Goal: Task Accomplishment & Management: Manage account settings

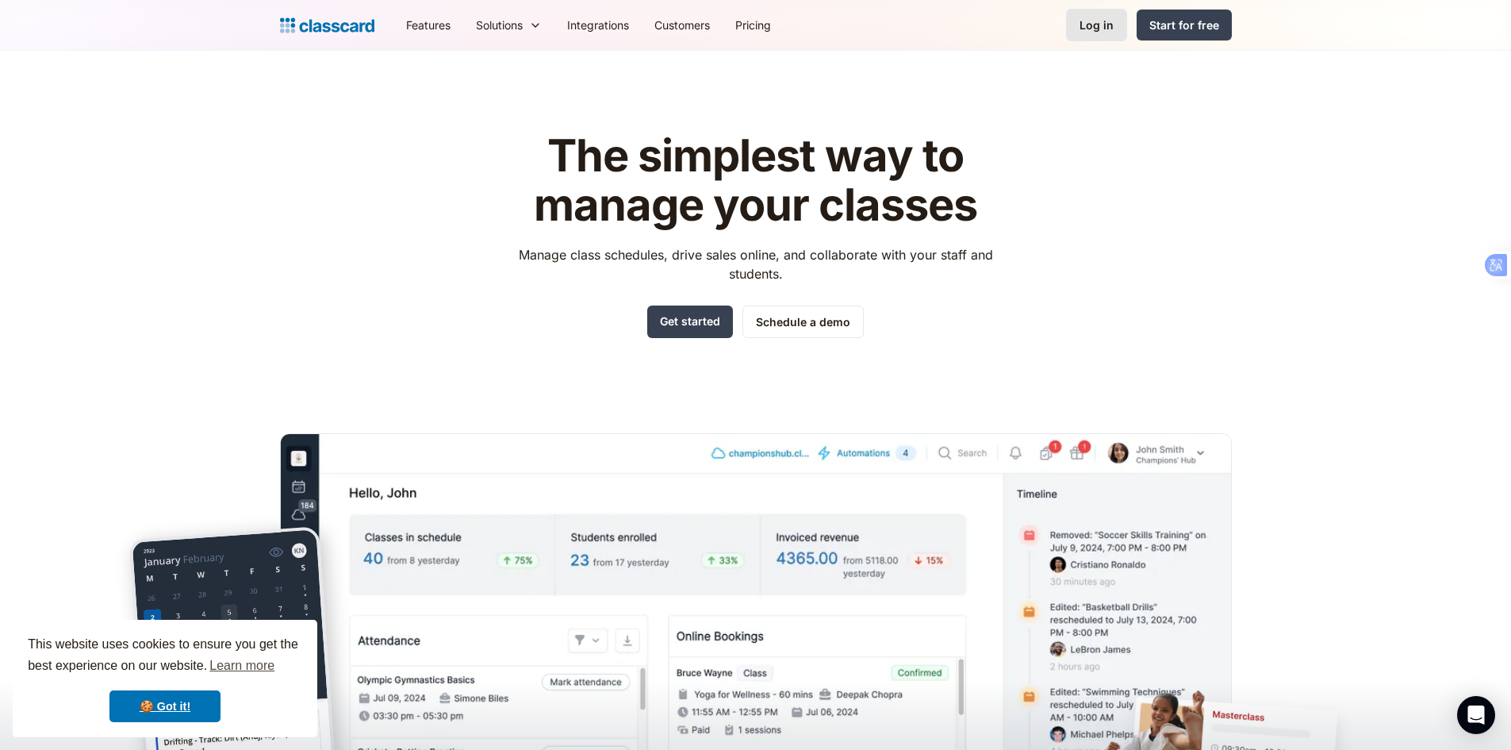
click at [1090, 33] on div "Log in" at bounding box center [1097, 25] width 34 height 17
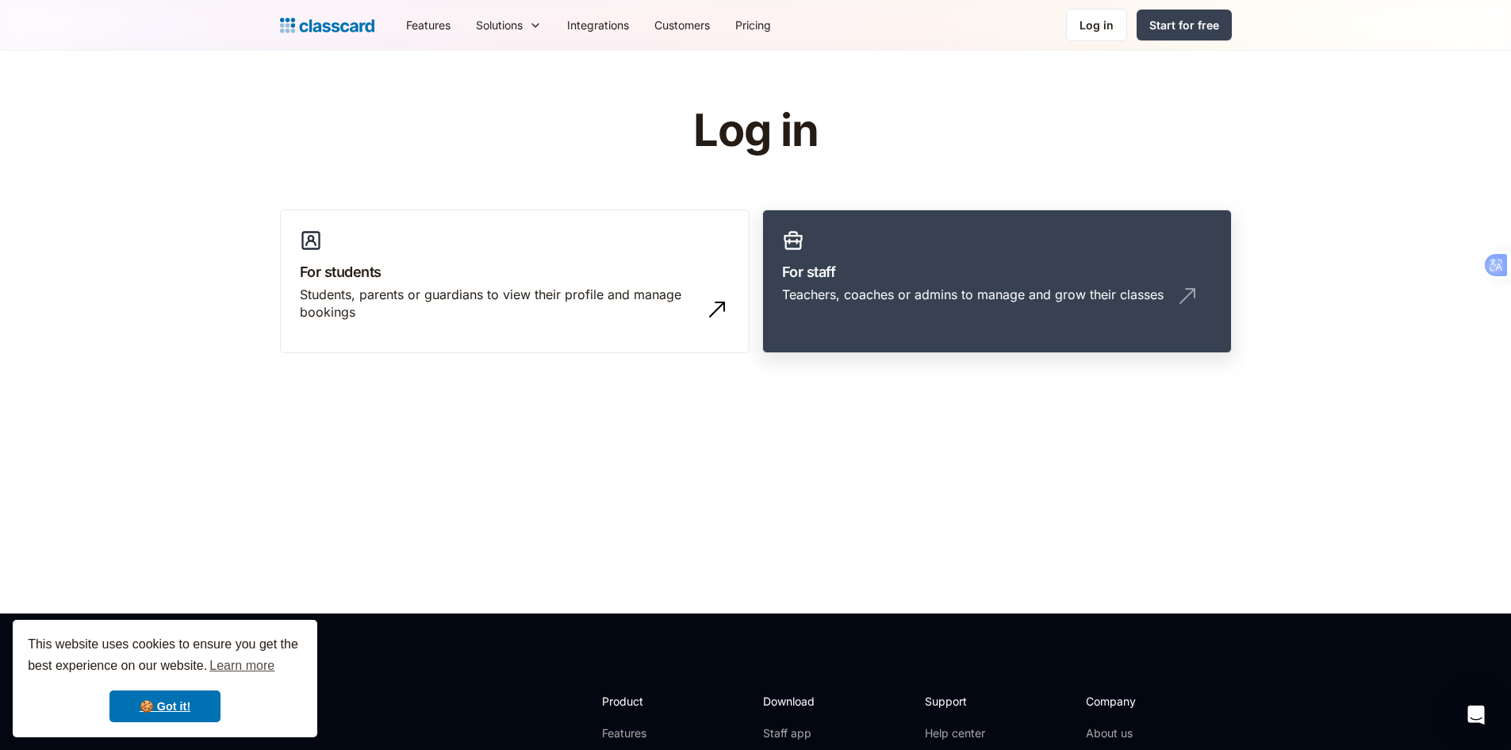
click at [931, 328] on link "For staff Teachers, coaches or admins to manage and grow their classes" at bounding box center [997, 281] width 470 height 144
